Goal: Task Accomplishment & Management: Use online tool/utility

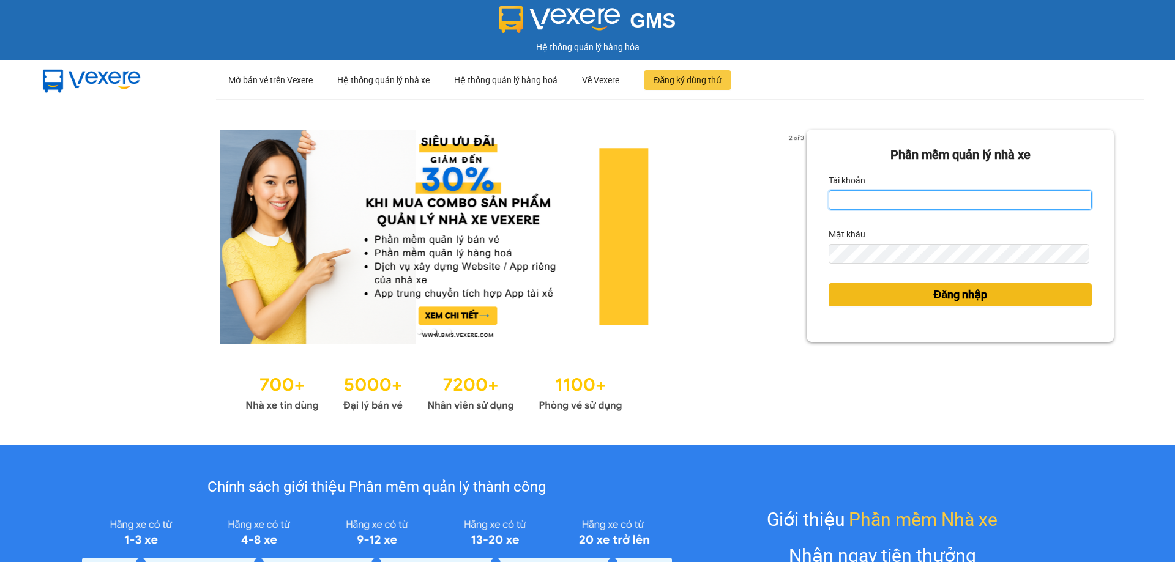
type input "phamthao.tienoanh"
click at [933, 300] on span "Đăng nhập" at bounding box center [960, 294] width 54 height 17
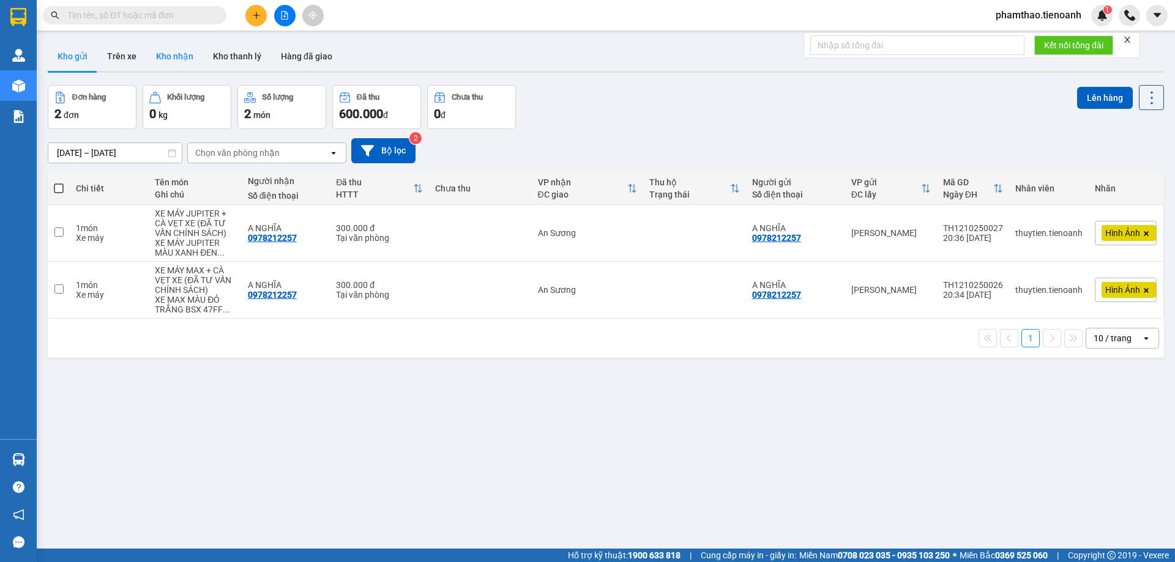
click at [193, 60] on button "Kho nhận" at bounding box center [174, 56] width 57 height 29
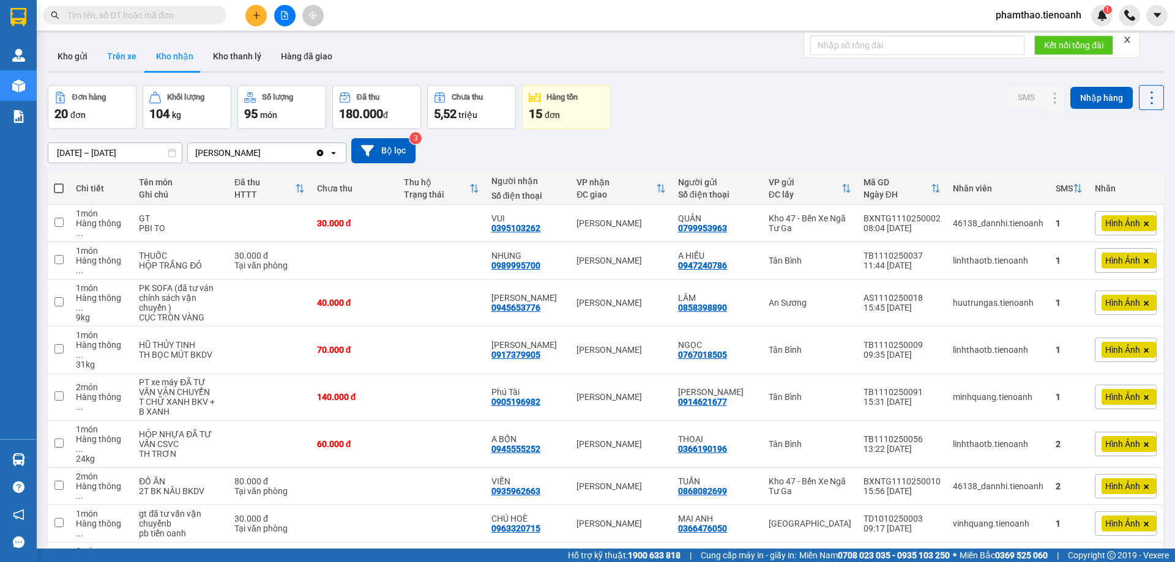
click at [130, 53] on button "Trên xe" at bounding box center [121, 56] width 49 height 29
type input "11/10/2025 – 13/10/2025"
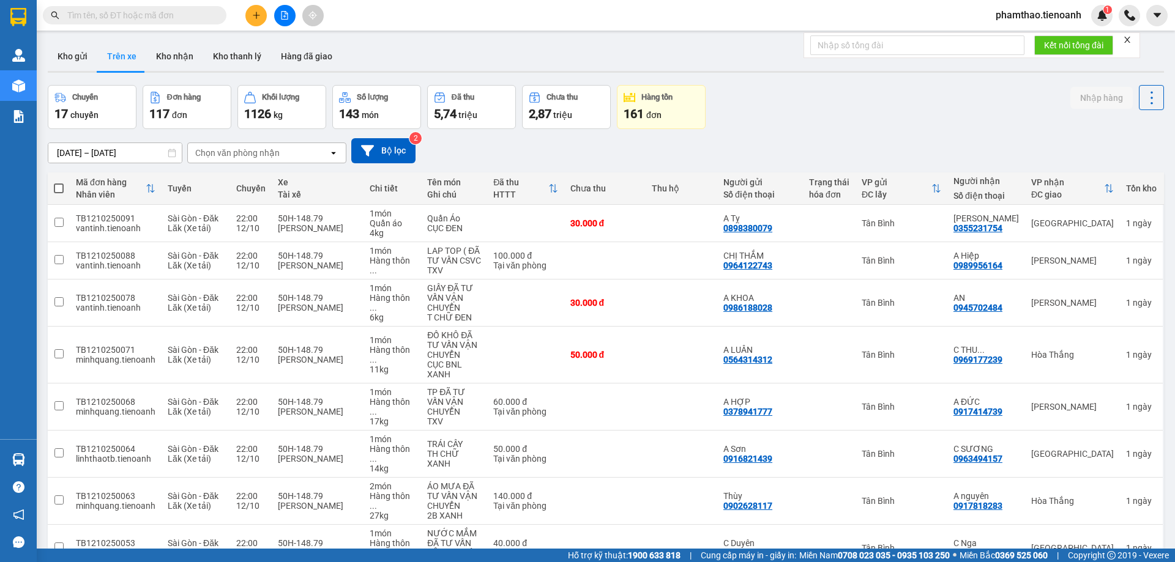
drag, startPoint x: 215, startPoint y: 150, endPoint x: 219, endPoint y: 161, distance: 11.6
click at [215, 150] on div "Chọn văn phòng nhận" at bounding box center [237, 153] width 84 height 12
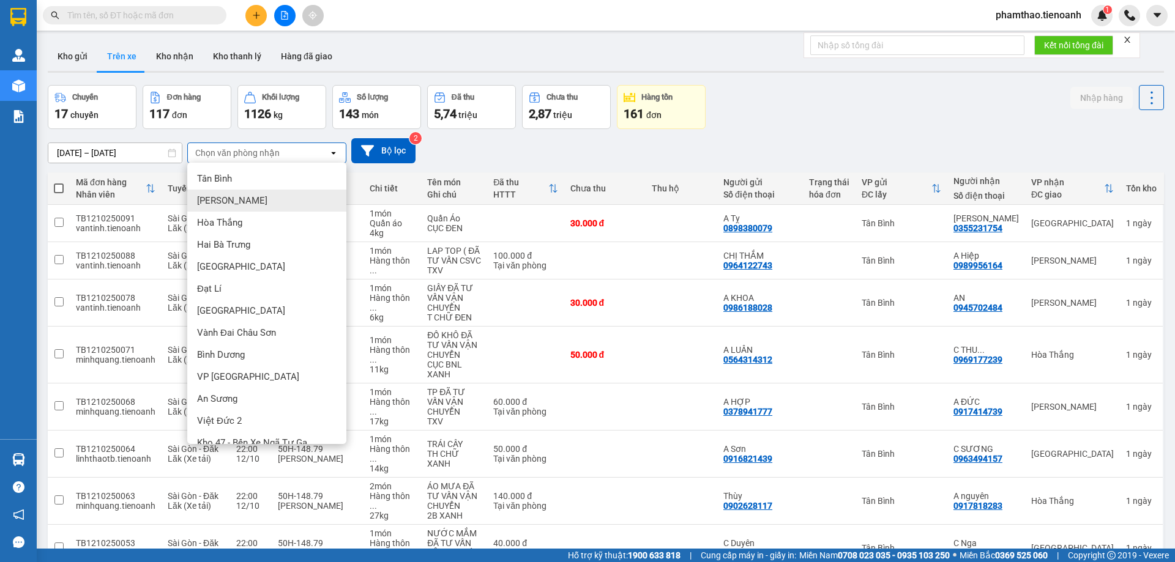
click at [236, 202] on div "Cư Kuin" at bounding box center [266, 201] width 159 height 22
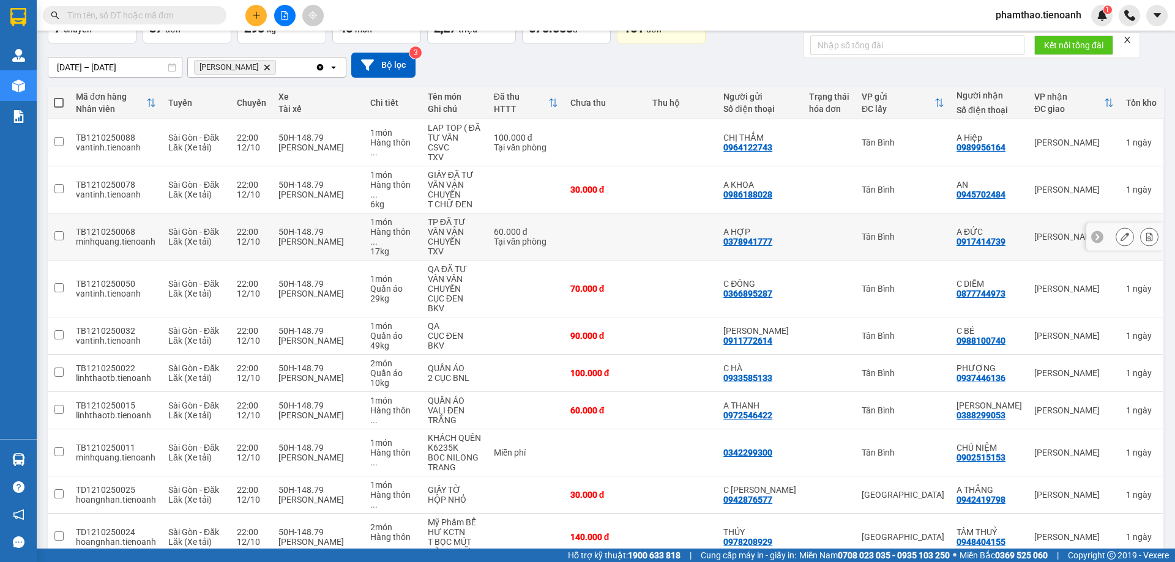
scroll to position [109, 0]
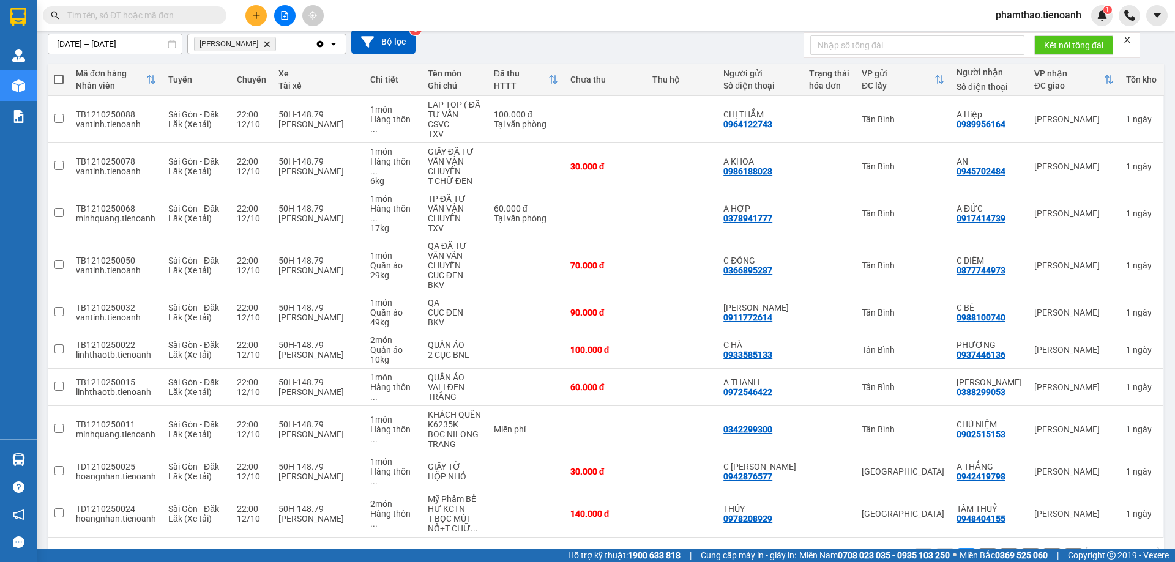
click at [1094, 551] on div "10 / trang" at bounding box center [1112, 557] width 38 height 12
click at [1099, 496] on span "100 / trang" at bounding box center [1108, 491] width 44 height 12
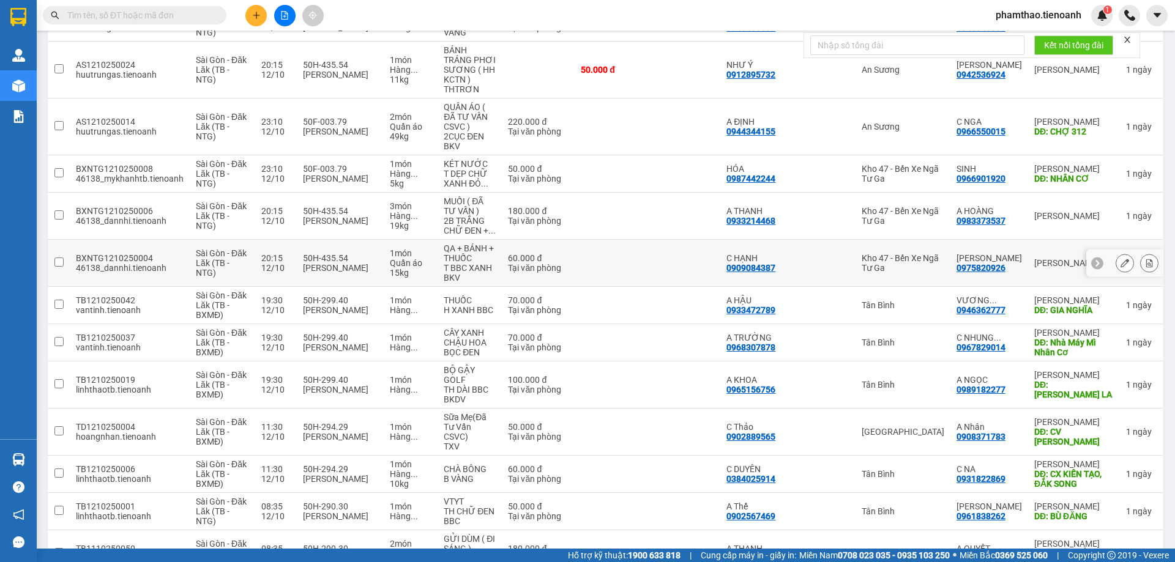
scroll to position [1273, 0]
